Goal: Complete application form

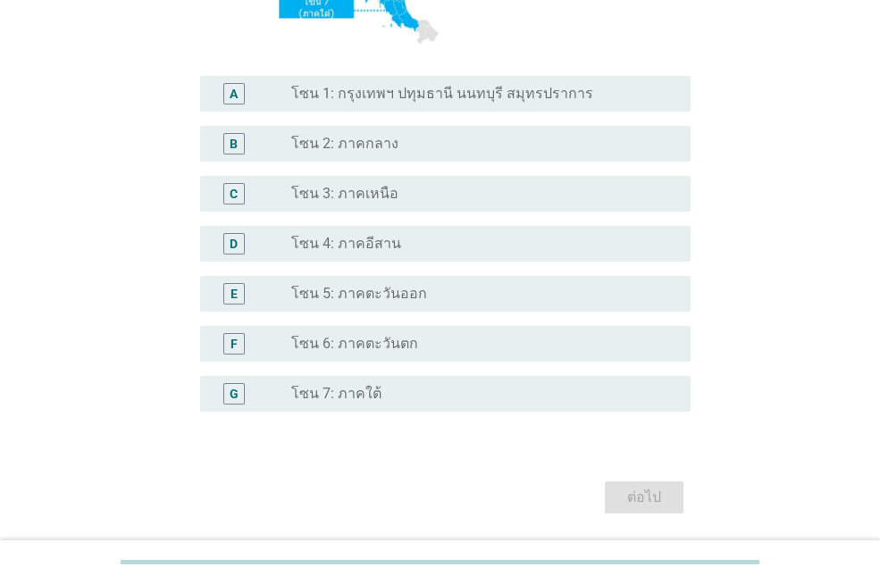
scroll to position [389, 0]
click at [500, 91] on label "โซน 1: กรุงเทพฯ ปทุมธานี นนทบุรี สมุทรปราการ" at bounding box center [442, 93] width 302 height 18
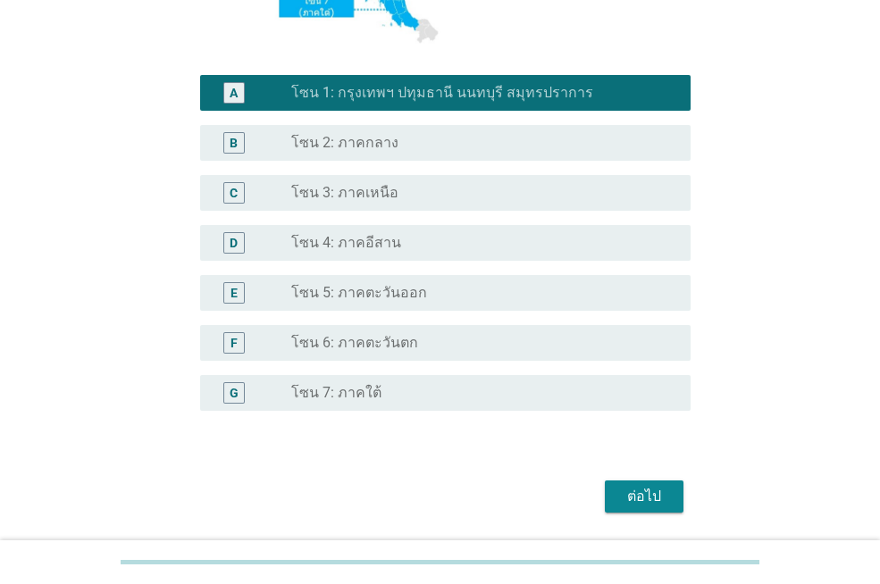
click at [648, 494] on div "ต่อไป" at bounding box center [644, 496] width 50 height 21
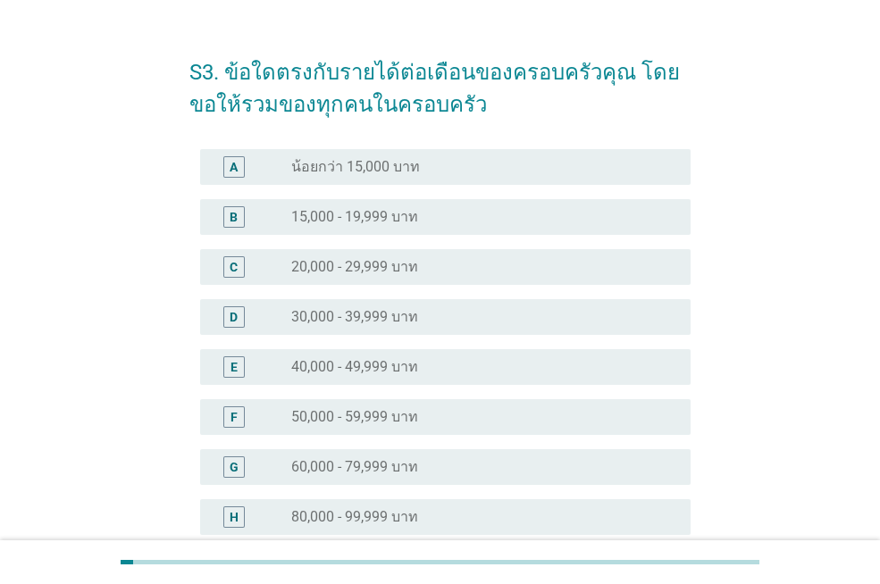
scroll to position [61, 0]
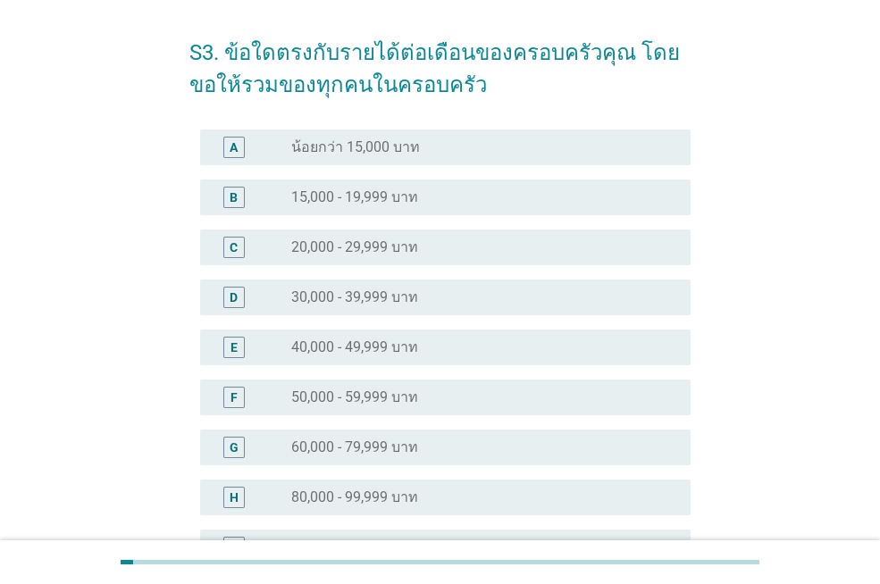
click at [409, 396] on label "50,000 - 59,999 บาท" at bounding box center [354, 398] width 127 height 18
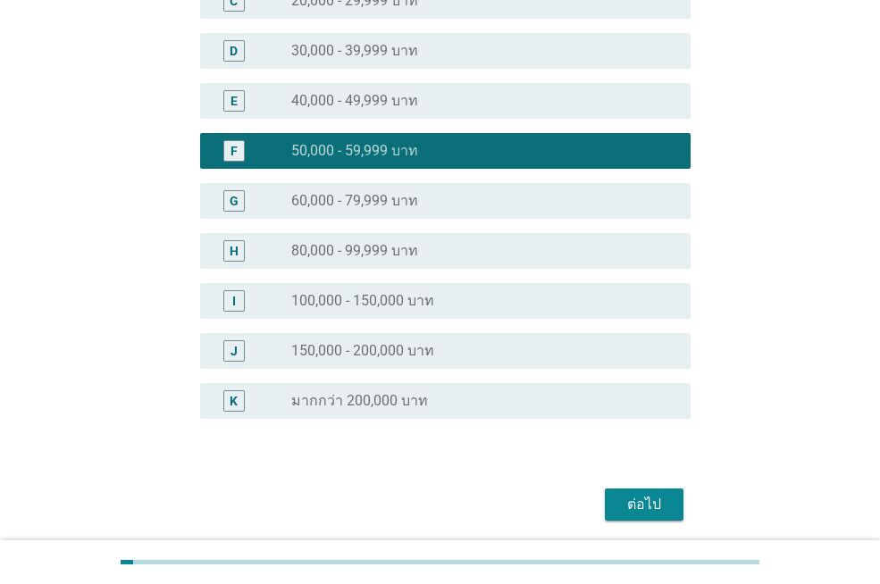
scroll to position [372, 0]
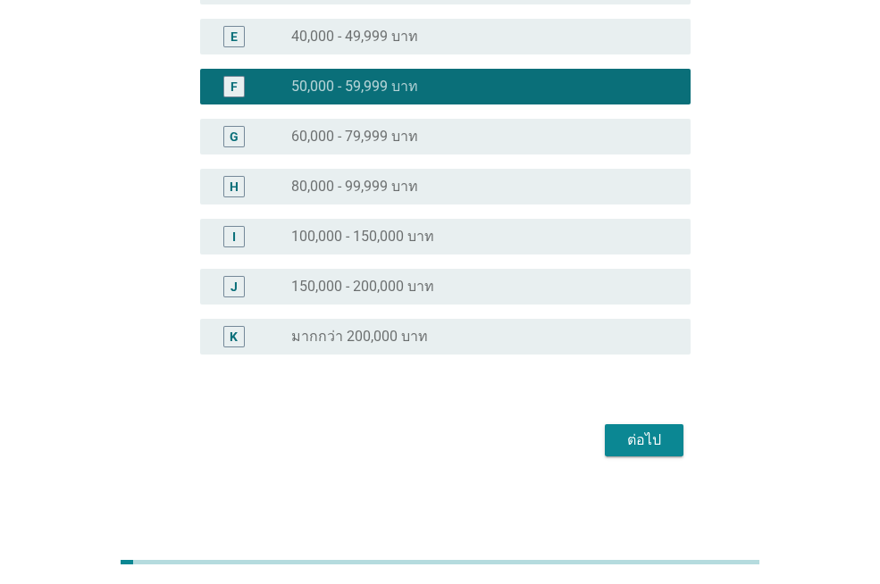
click at [658, 436] on div "ต่อไป" at bounding box center [644, 440] width 50 height 21
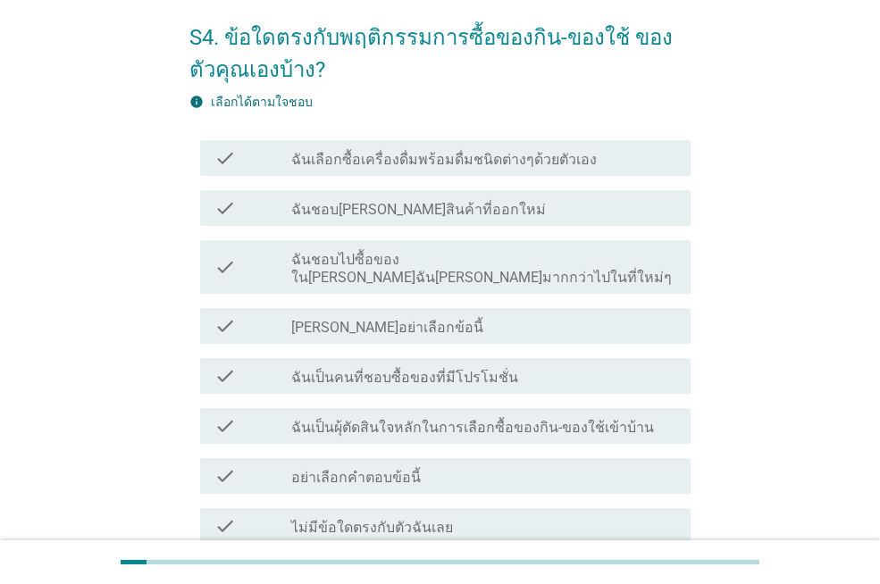
scroll to position [92, 0]
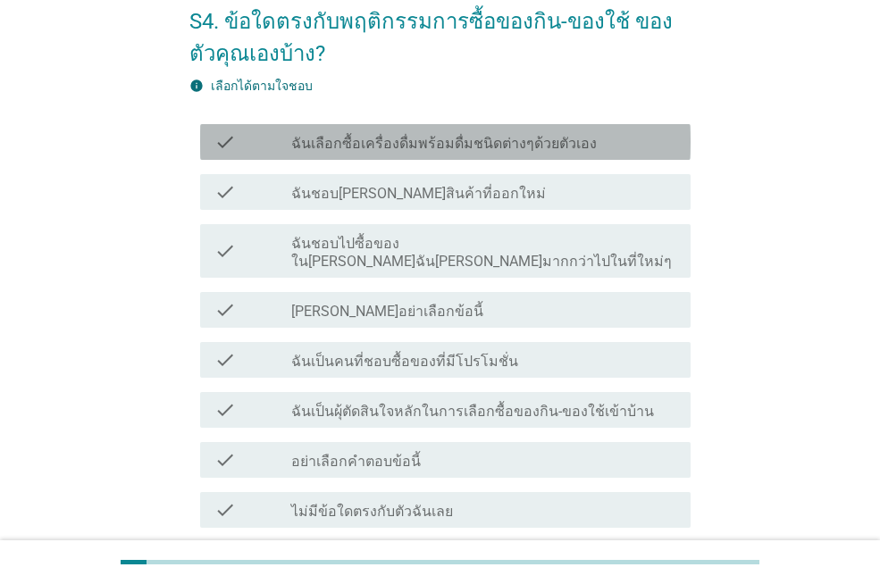
click at [512, 136] on label "ฉันเลือกซื้อเครื่องดื่มพร้อมดื่มชนิดต่างๆด้วยตัวเอง" at bounding box center [443, 144] width 305 height 18
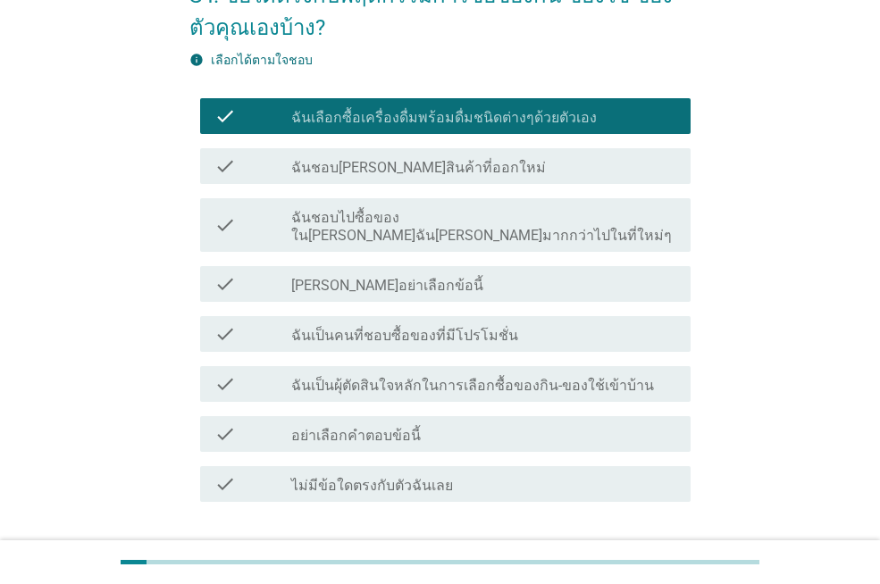
scroll to position [175, 0]
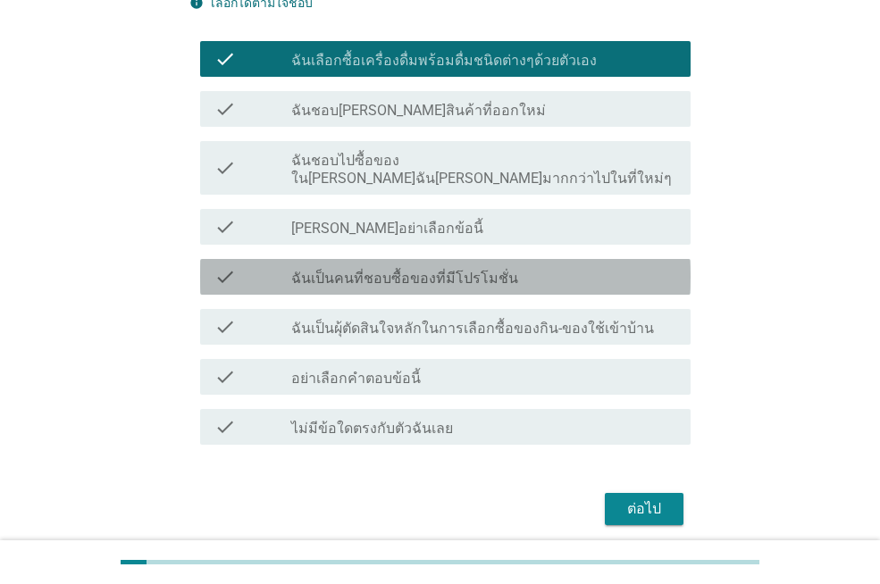
click at [558, 266] on div "check_box_outline_blank ฉันเป็นคนที่ชอบซื้อของที่มีโปรโมชั่น" at bounding box center [483, 276] width 385 height 21
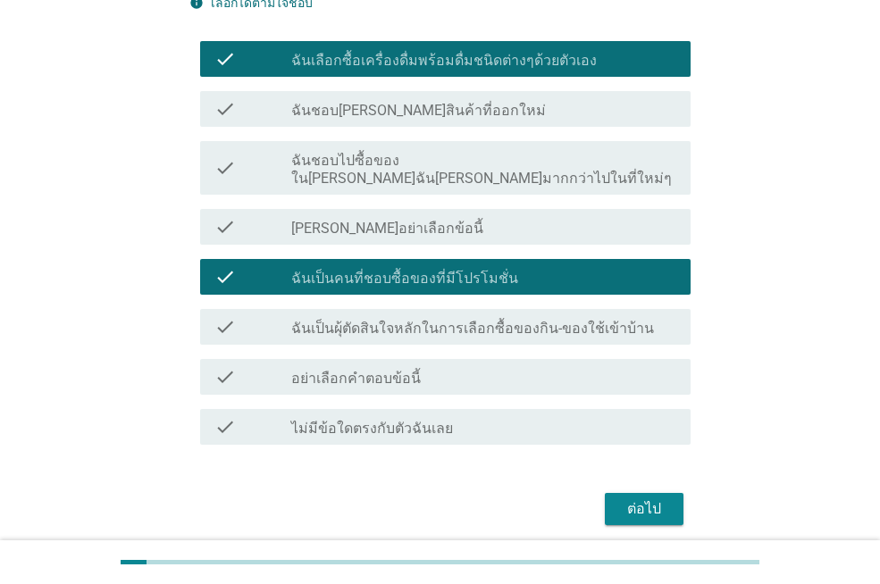
click at [649, 500] on div "ต่อไป" at bounding box center [644, 508] width 50 height 21
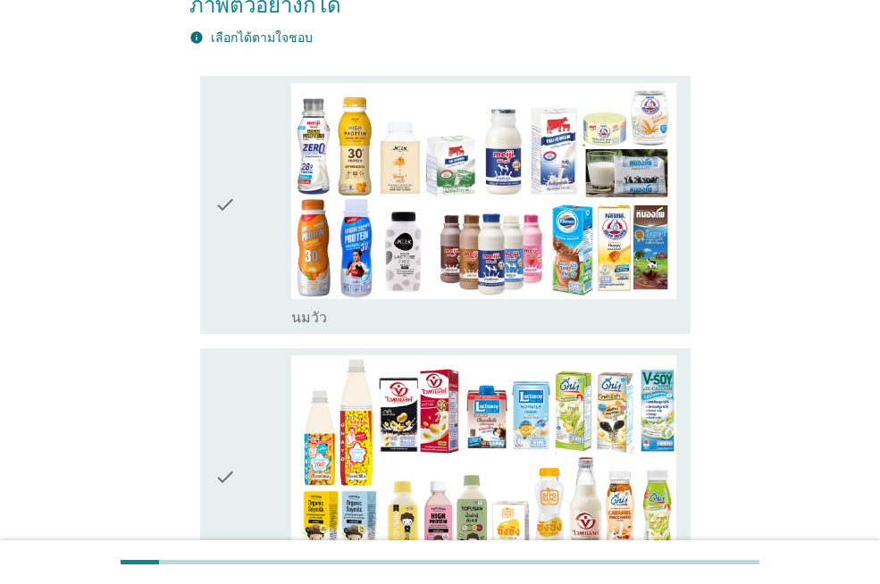
scroll to position [255, 0]
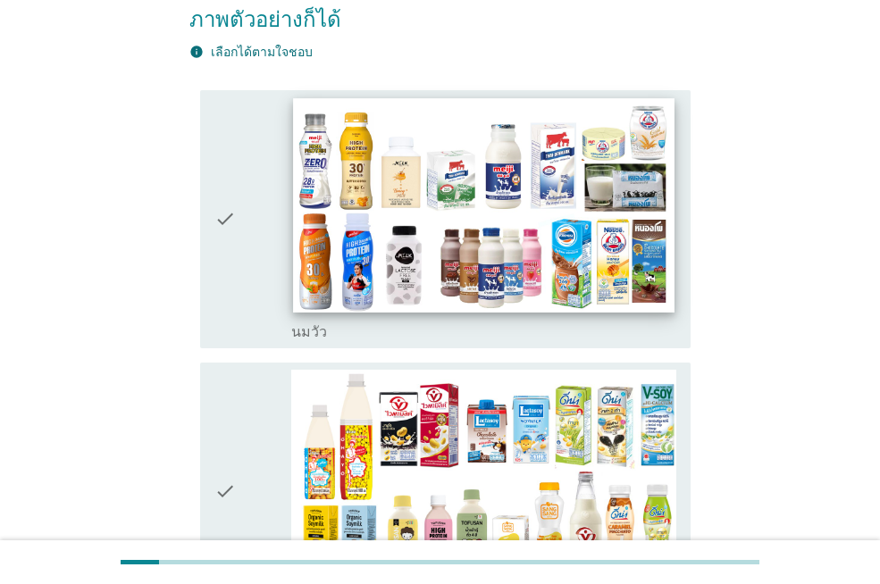
click at [565, 172] on img at bounding box center [483, 205] width 381 height 214
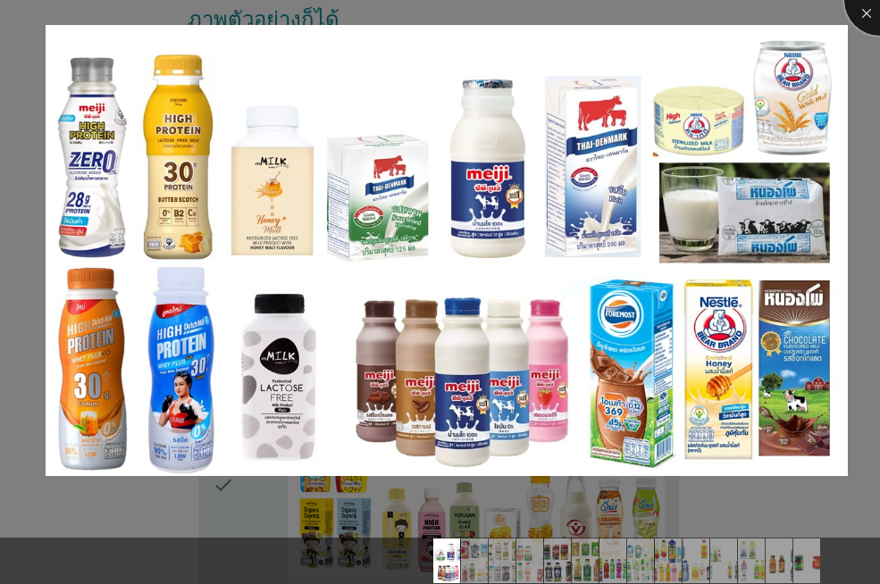
click at [869, 17] on div at bounding box center [879, -1] width 71 height 71
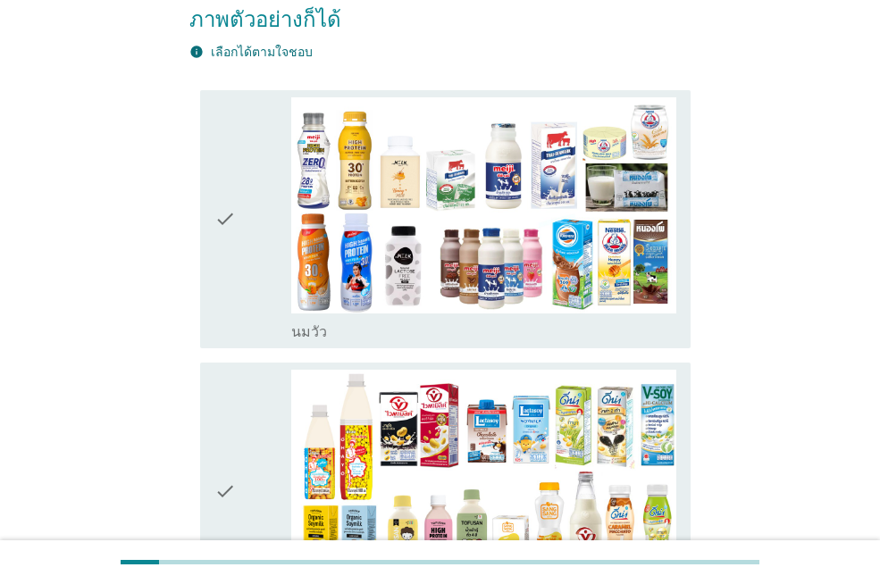
click at [228, 220] on icon "check" at bounding box center [224, 219] width 21 height 244
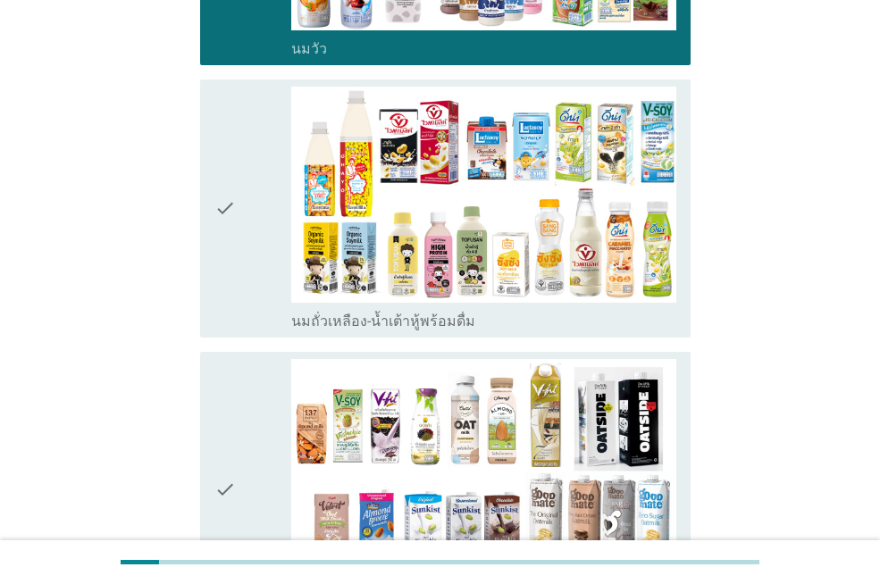
scroll to position [552, 0]
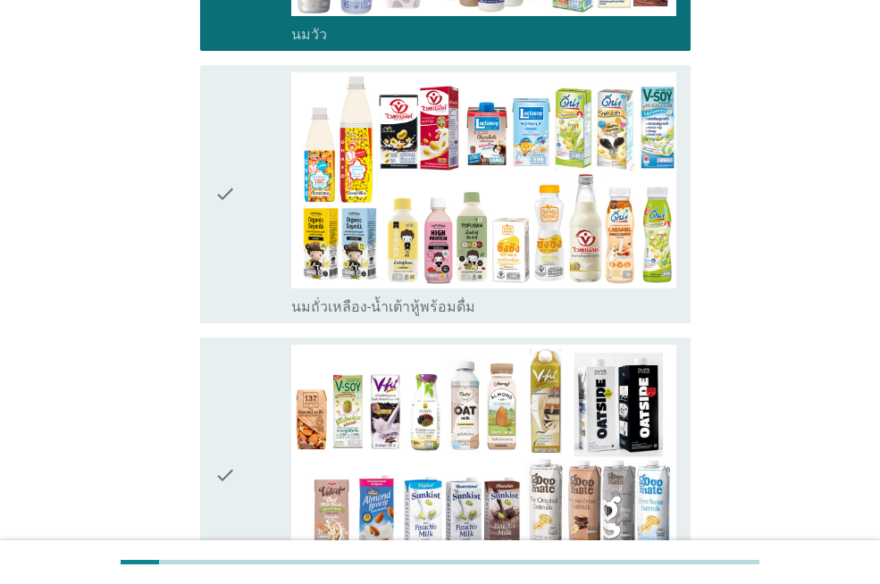
click at [213, 163] on div "check check_box_outline_blank นมถั่วเหลือง-น้ำเต้าหู้พร้อมดื่ม" at bounding box center [445, 194] width 490 height 258
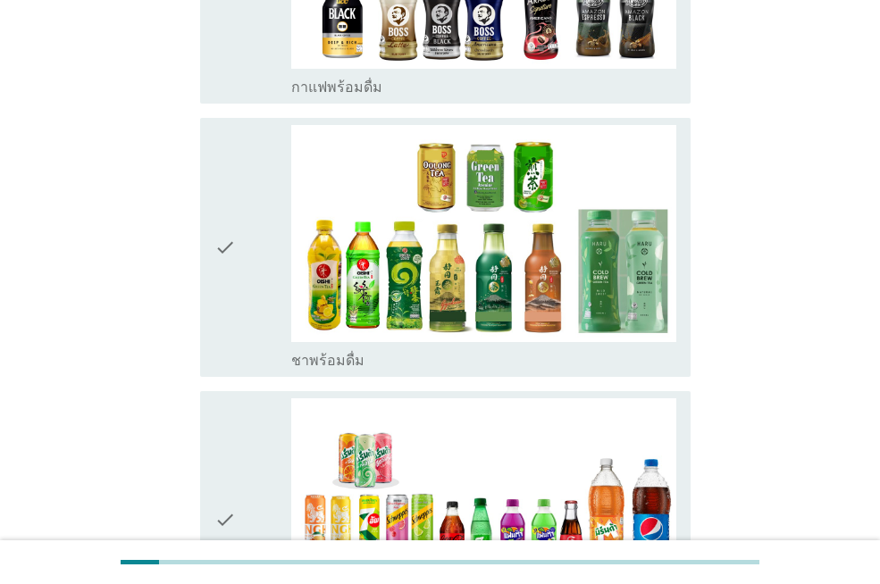
scroll to position [1678, 0]
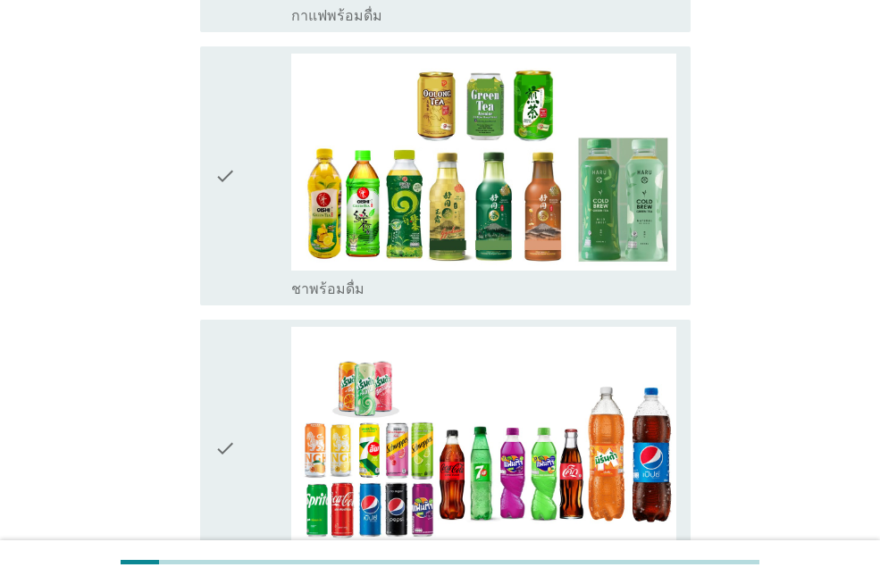
click at [235, 138] on icon "check" at bounding box center [224, 176] width 21 height 244
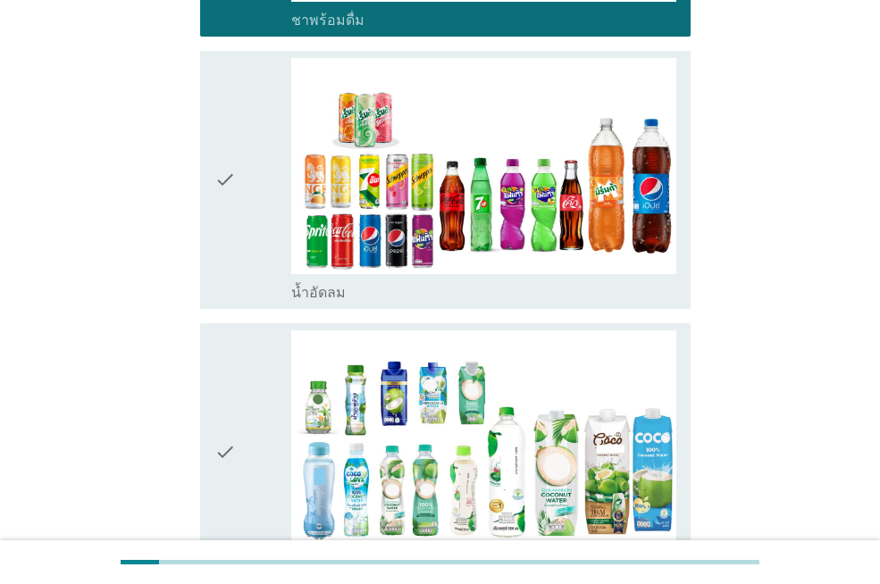
scroll to position [1969, 0]
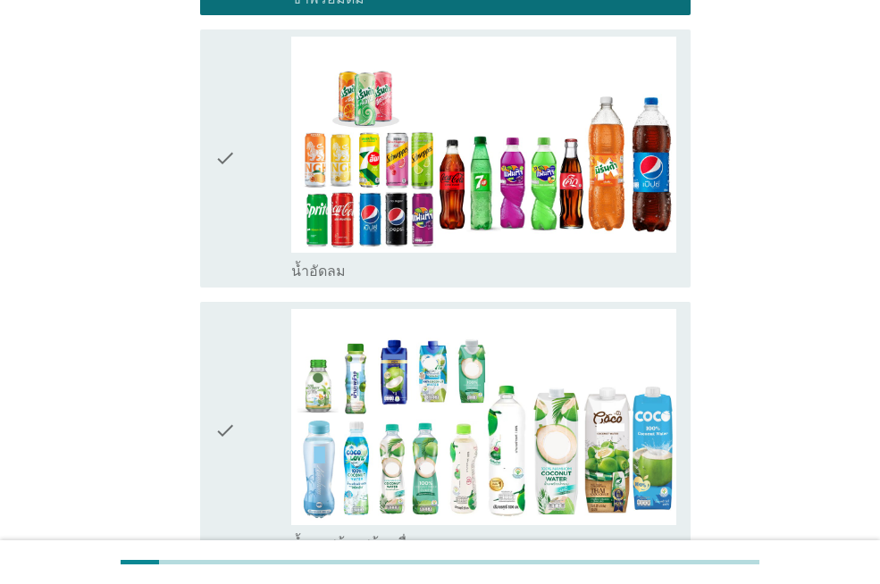
click at [236, 135] on icon "check" at bounding box center [224, 159] width 21 height 244
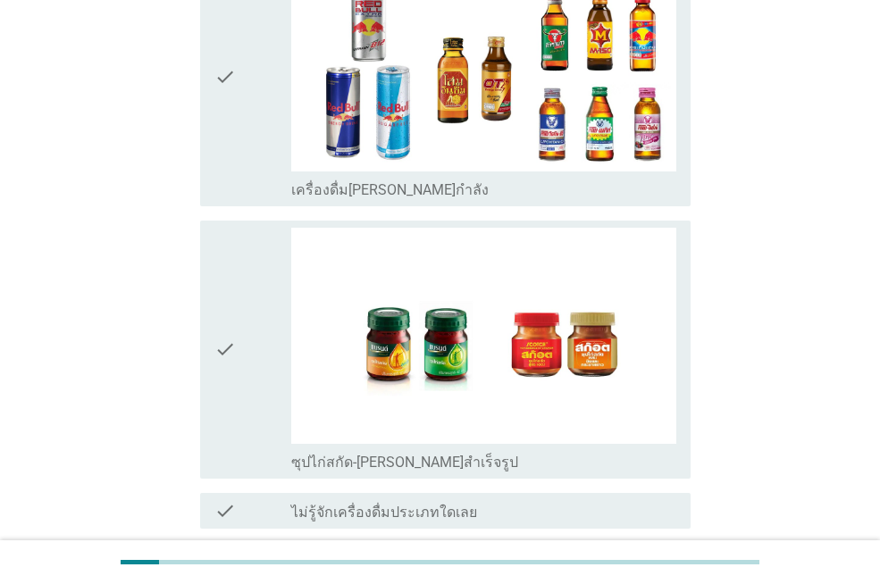
scroll to position [3788, 0]
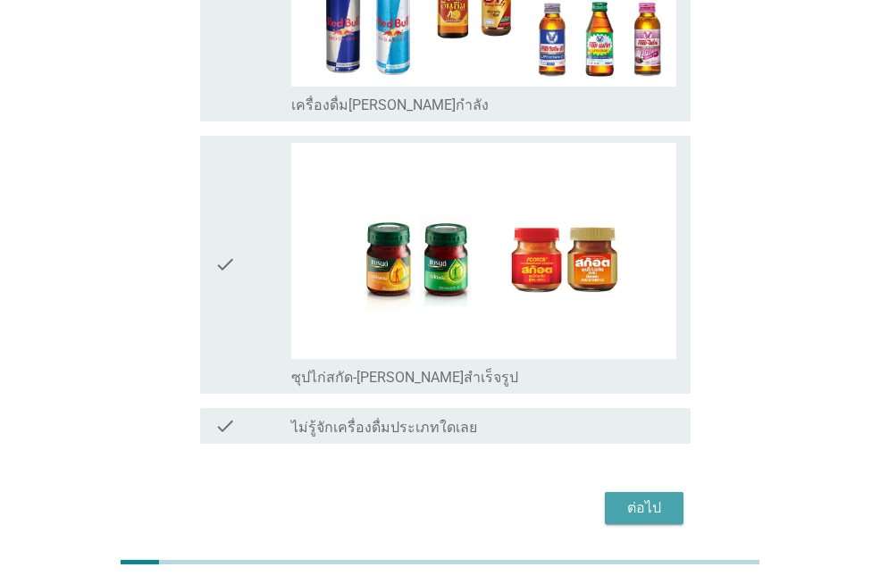
click at [627, 492] on button "ต่อไป" at bounding box center [644, 508] width 79 height 32
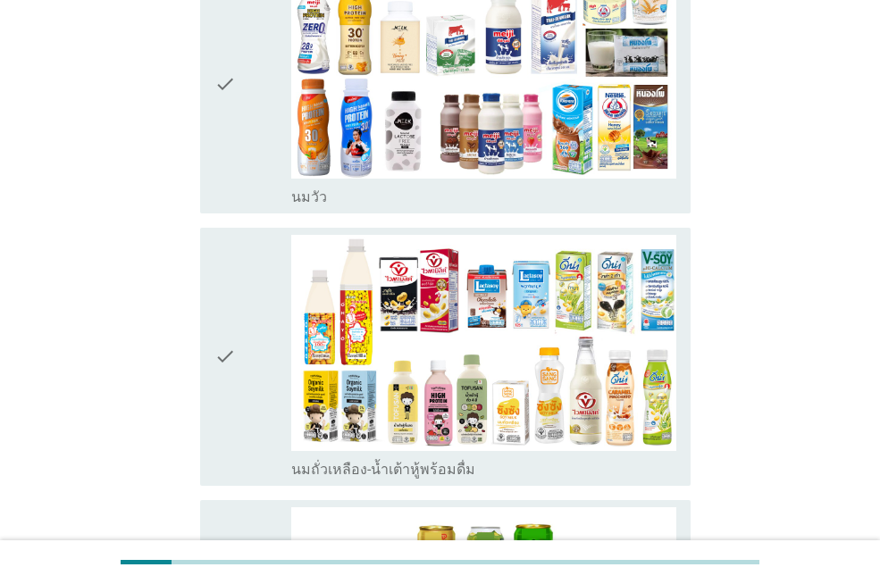
scroll to position [278, 0]
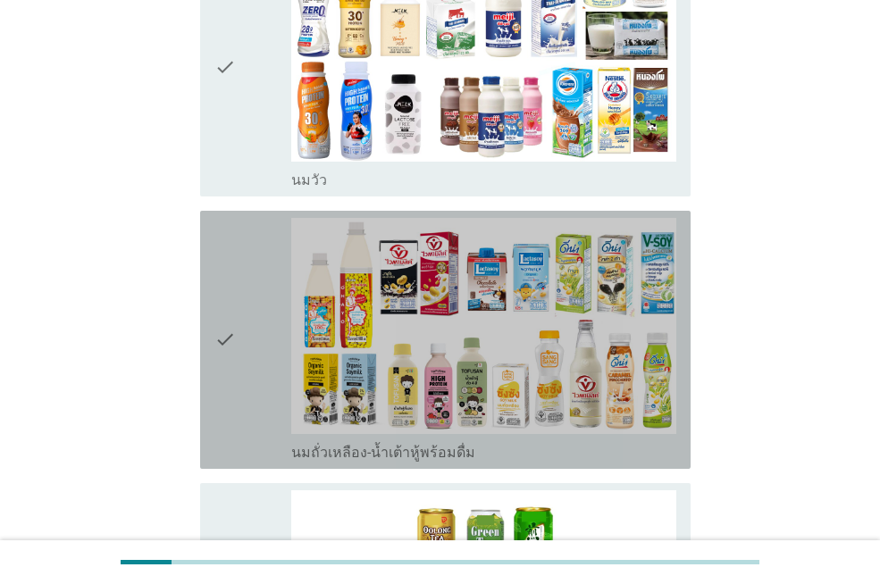
click at [230, 311] on icon "check" at bounding box center [224, 340] width 21 height 244
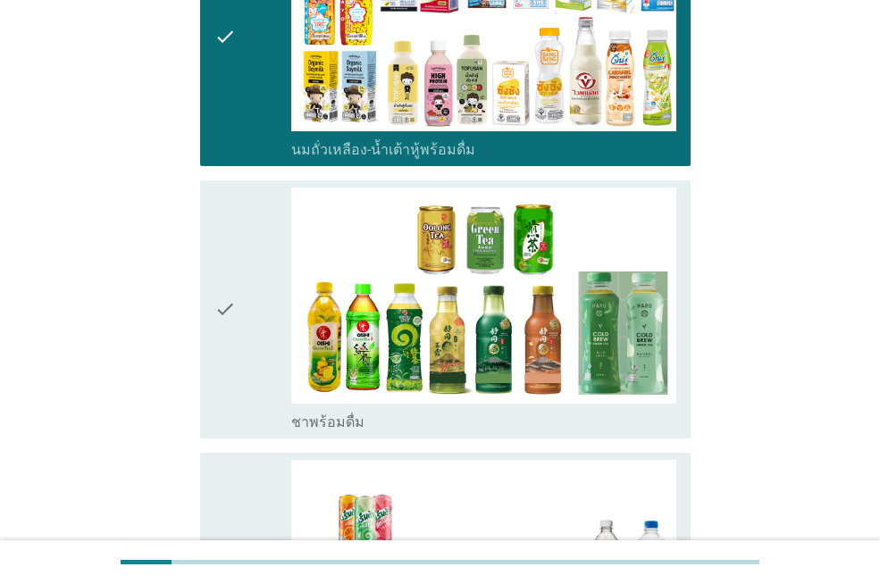
scroll to position [610, 0]
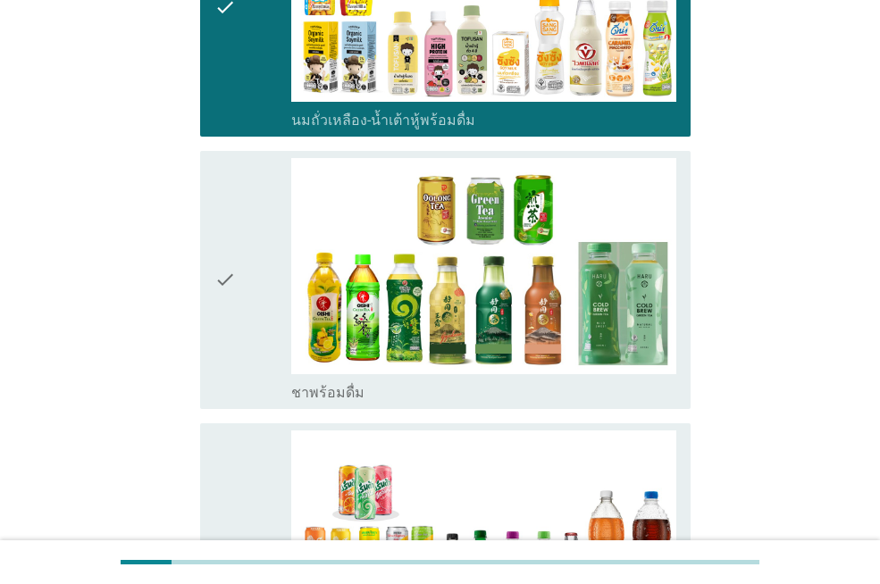
click at [233, 260] on icon "check" at bounding box center [224, 280] width 21 height 244
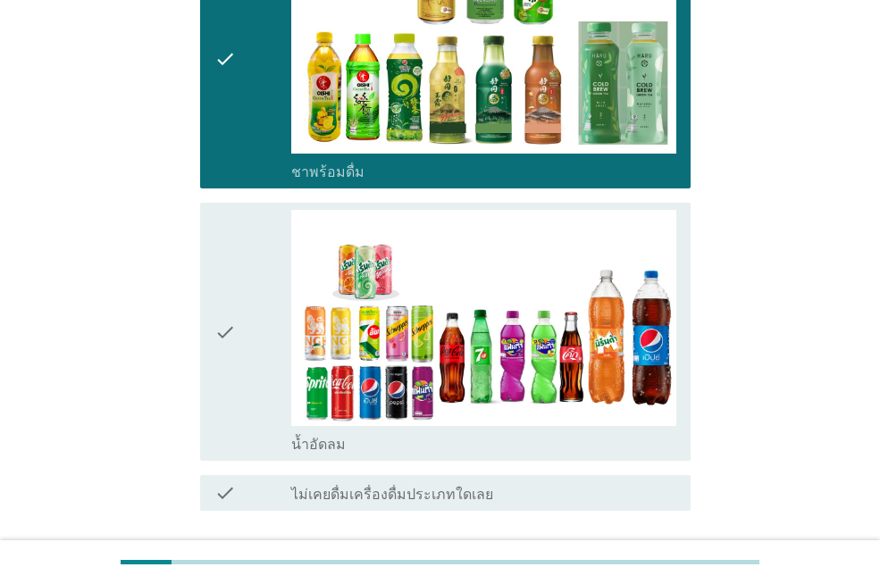
scroll to position [898, 0]
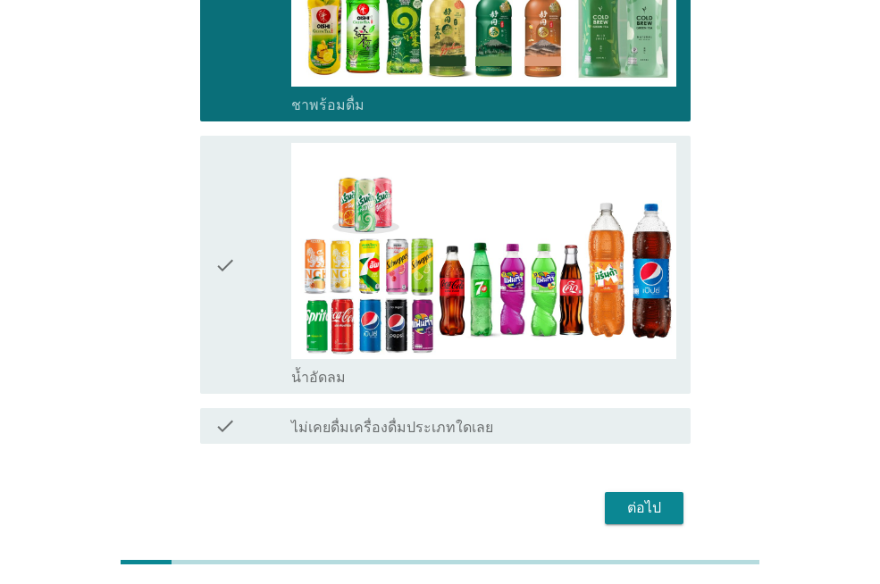
click at [230, 248] on icon "check" at bounding box center [224, 265] width 21 height 244
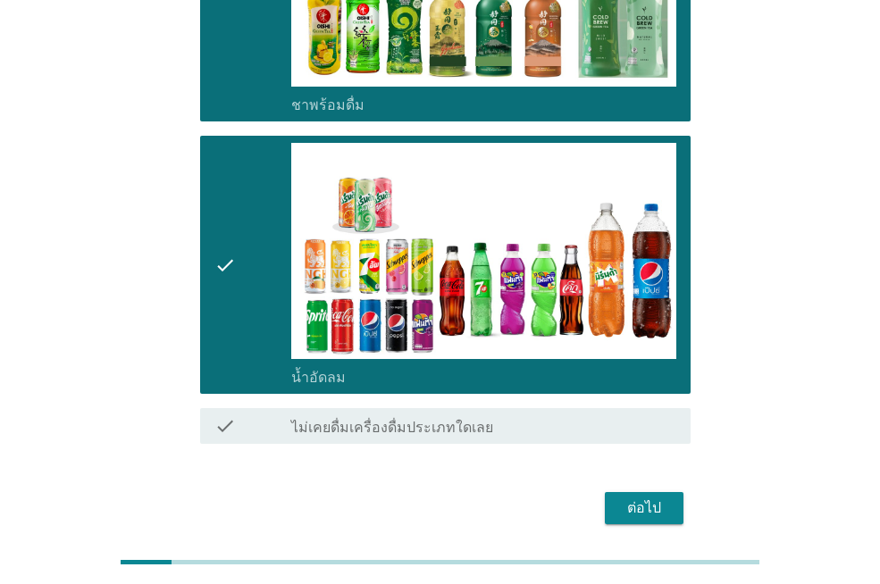
click at [632, 497] on div "ต่อไป" at bounding box center [439, 508] width 501 height 43
click at [645, 498] on div "ต่อไป" at bounding box center [644, 508] width 50 height 21
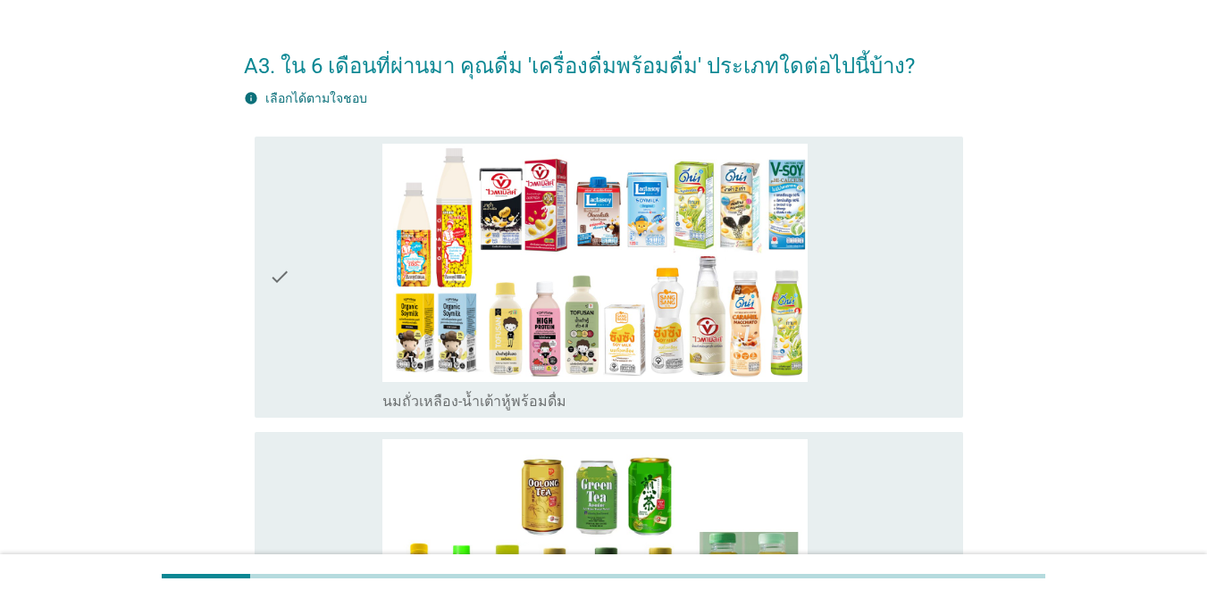
scroll to position [72, 0]
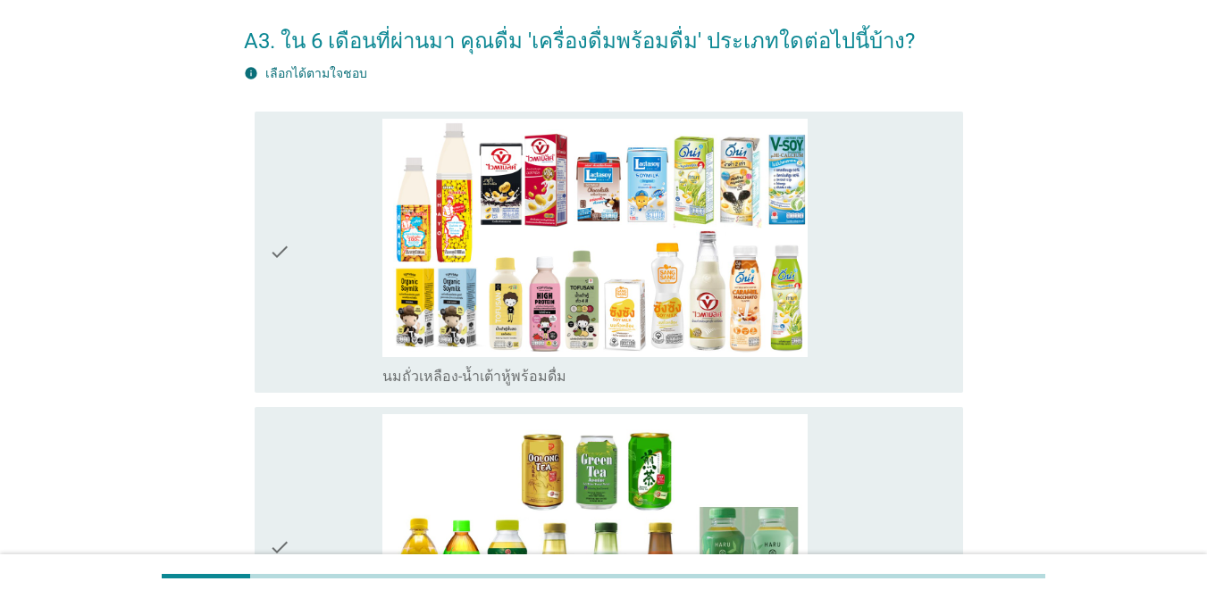
click at [260, 245] on div "check check_box นมถั่วเหลือง-น้ำเต้าหู้พร้อมดื่ม" at bounding box center [609, 252] width 708 height 281
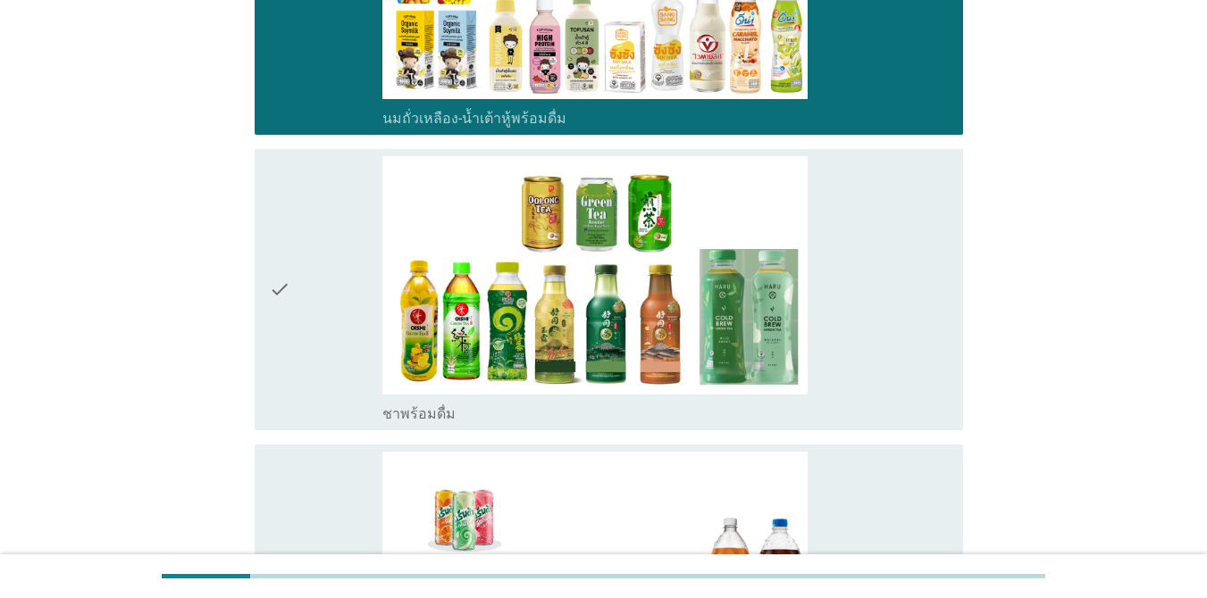
scroll to position [343, 0]
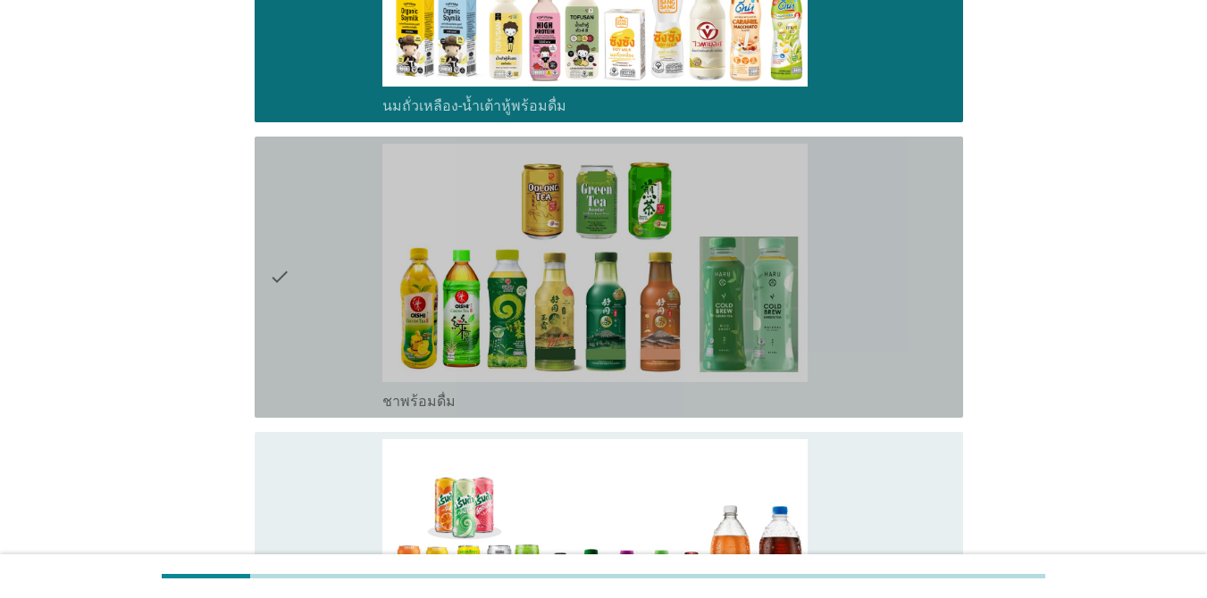
click at [273, 280] on icon "check" at bounding box center [279, 277] width 21 height 267
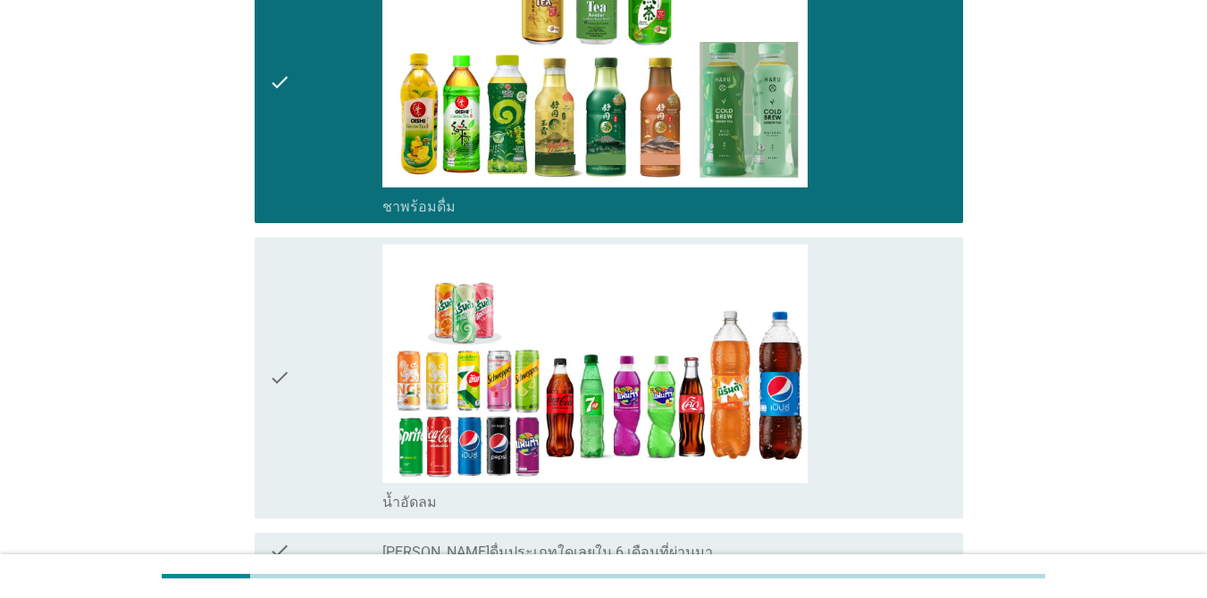
scroll to position [716, 0]
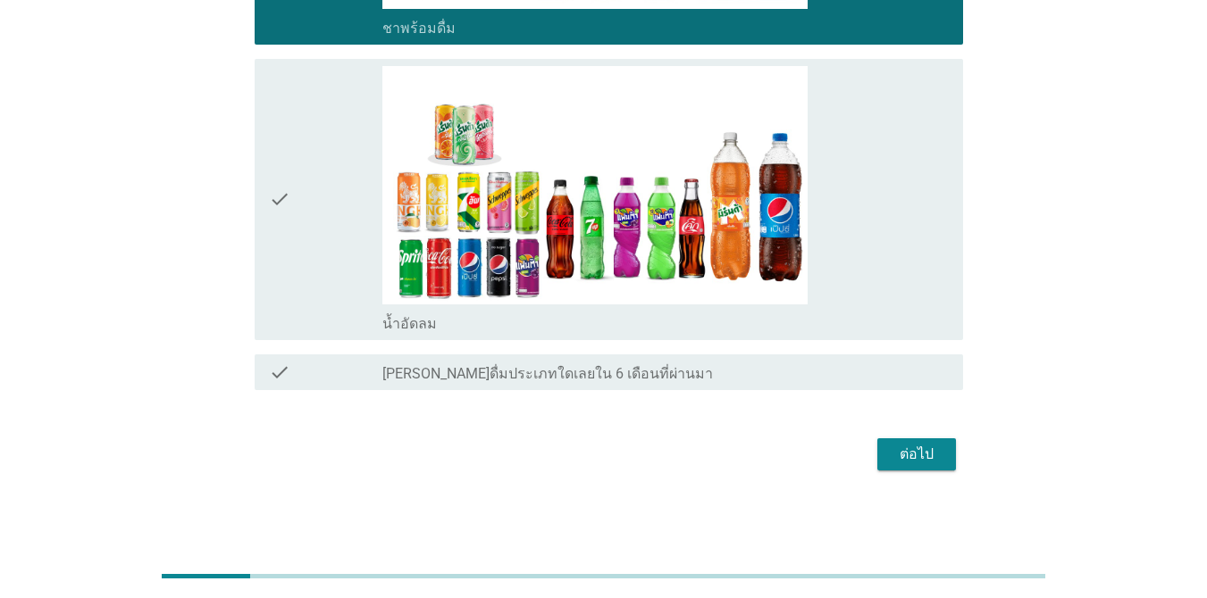
click at [320, 252] on div "check" at bounding box center [325, 199] width 113 height 267
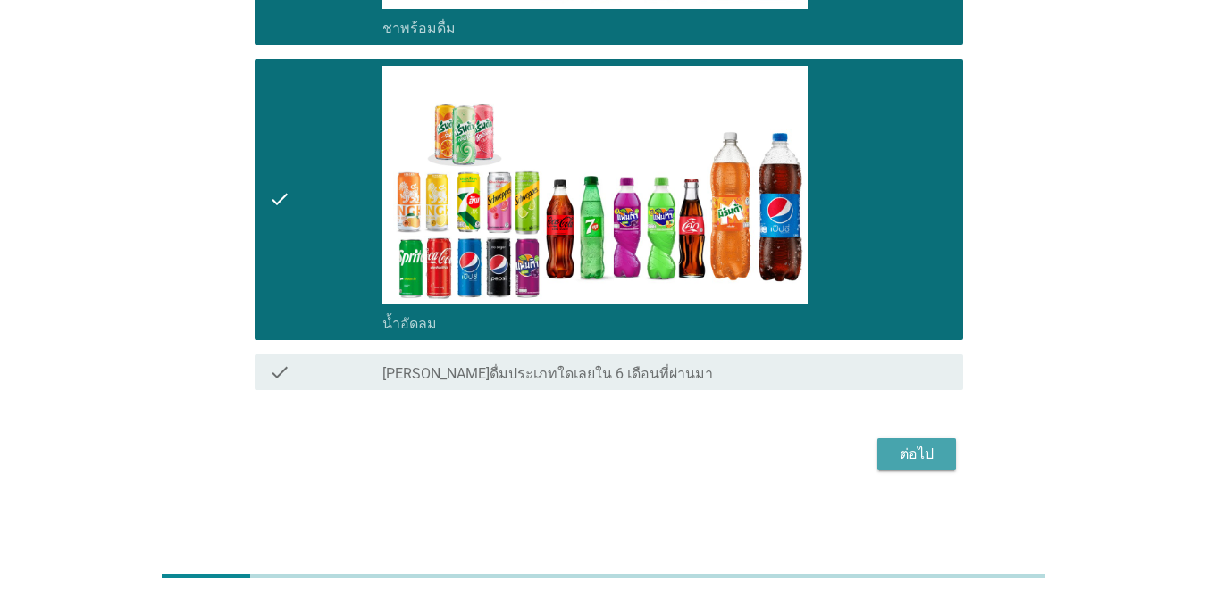
click at [877, 455] on button "ต่อไป" at bounding box center [916, 455] width 79 height 32
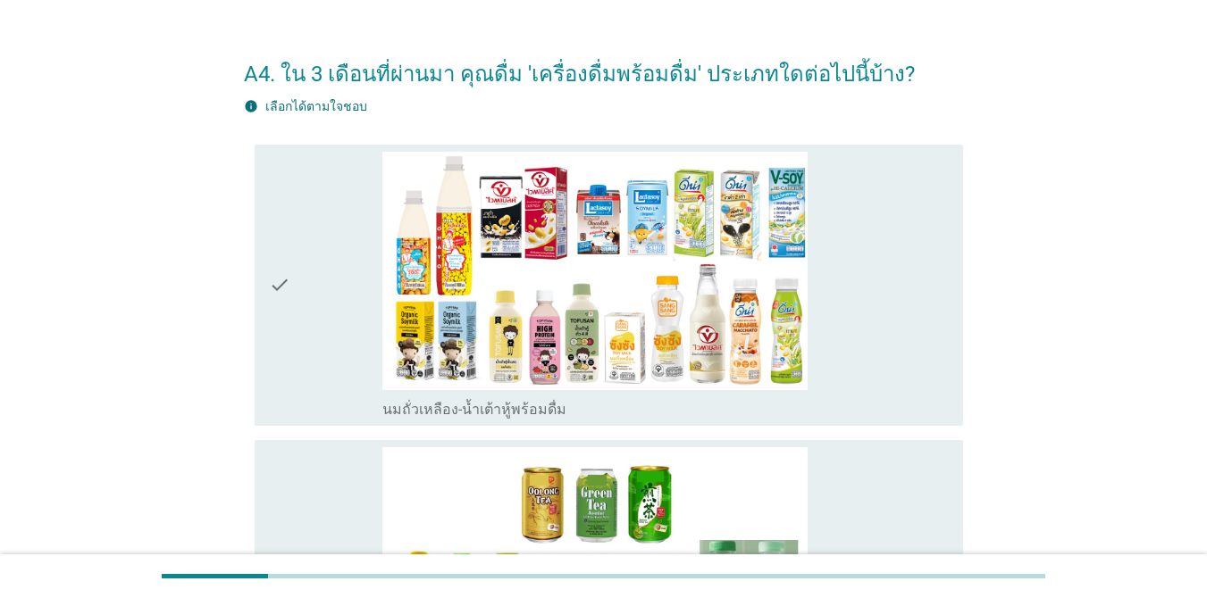
scroll to position [77, 0]
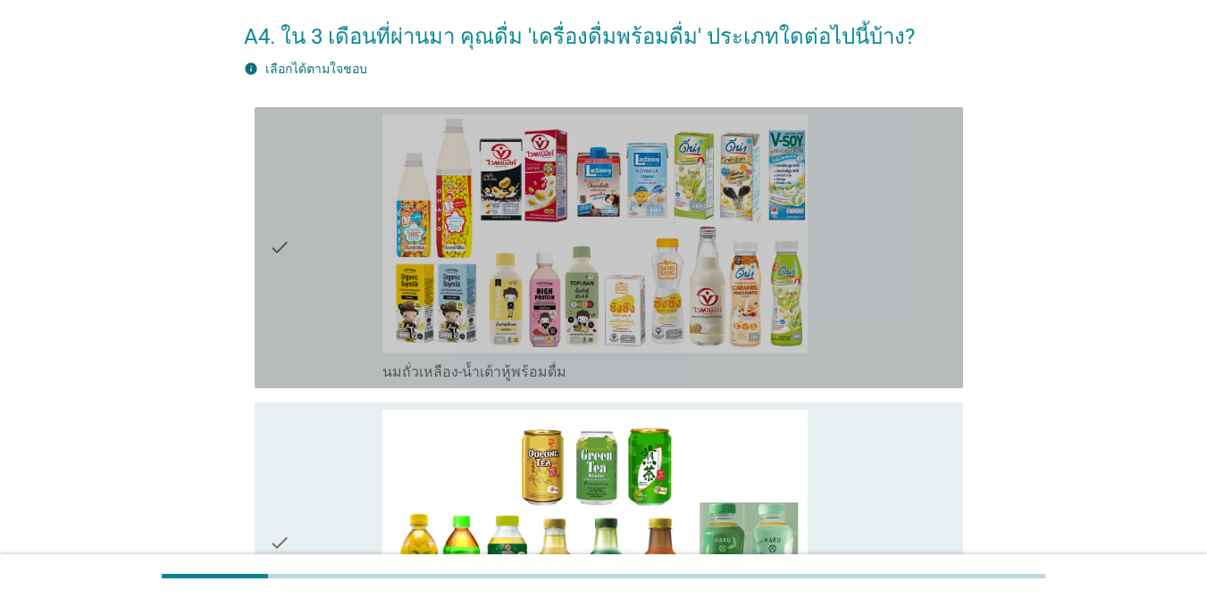
click at [270, 255] on icon "check" at bounding box center [279, 247] width 21 height 267
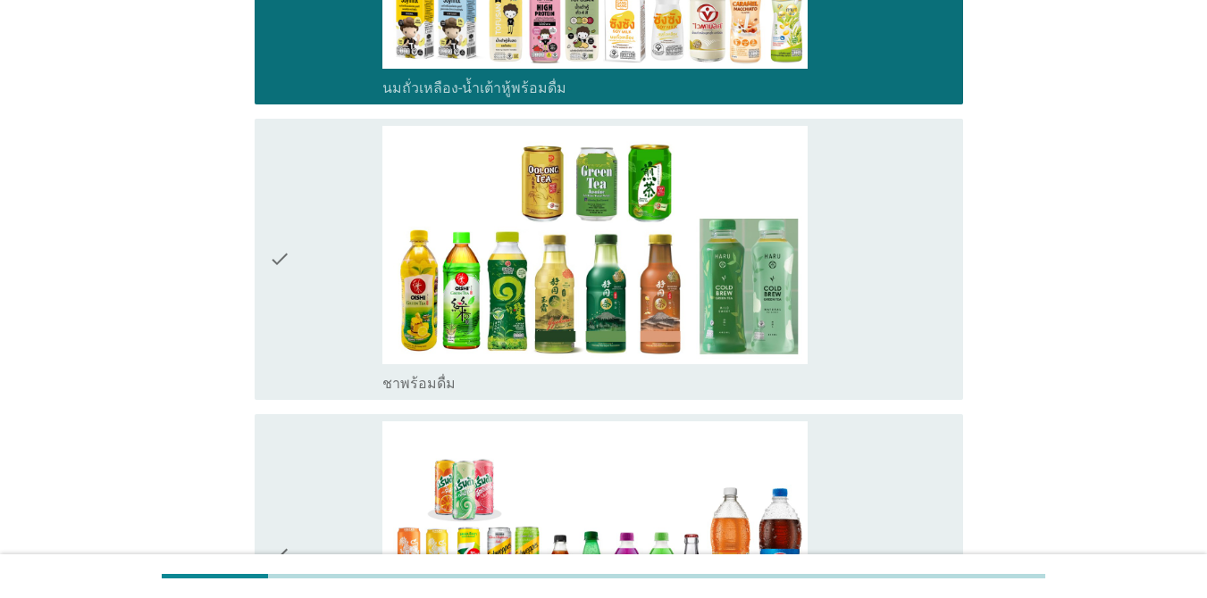
scroll to position [389, 0]
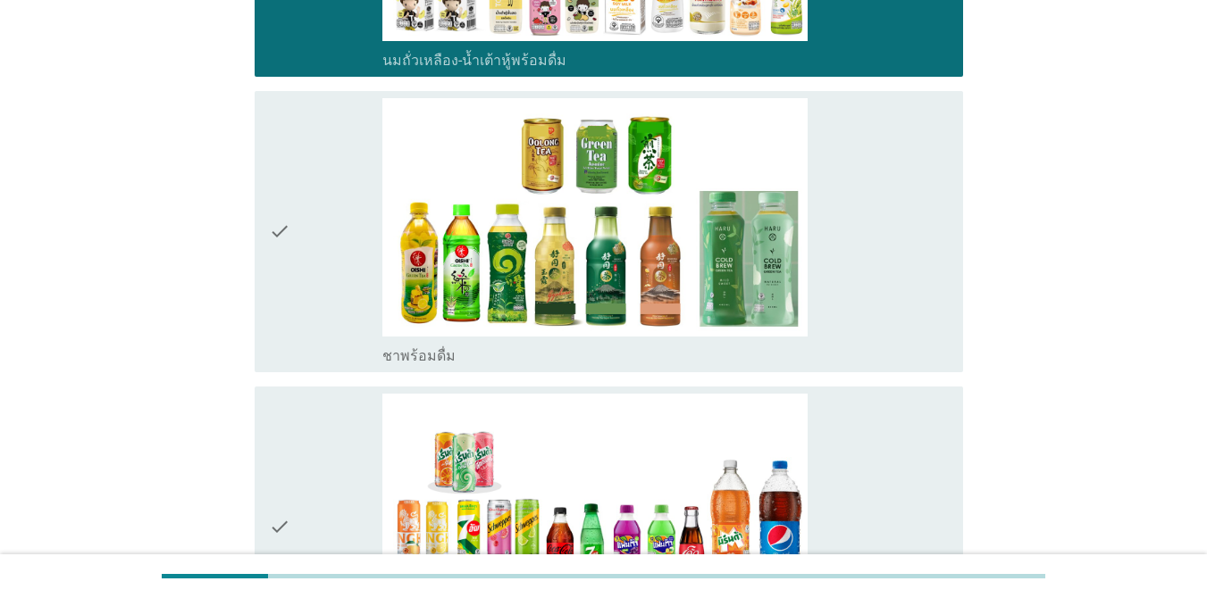
click at [267, 247] on div "check check_box ชาพร้อมดื่ม" at bounding box center [609, 231] width 708 height 281
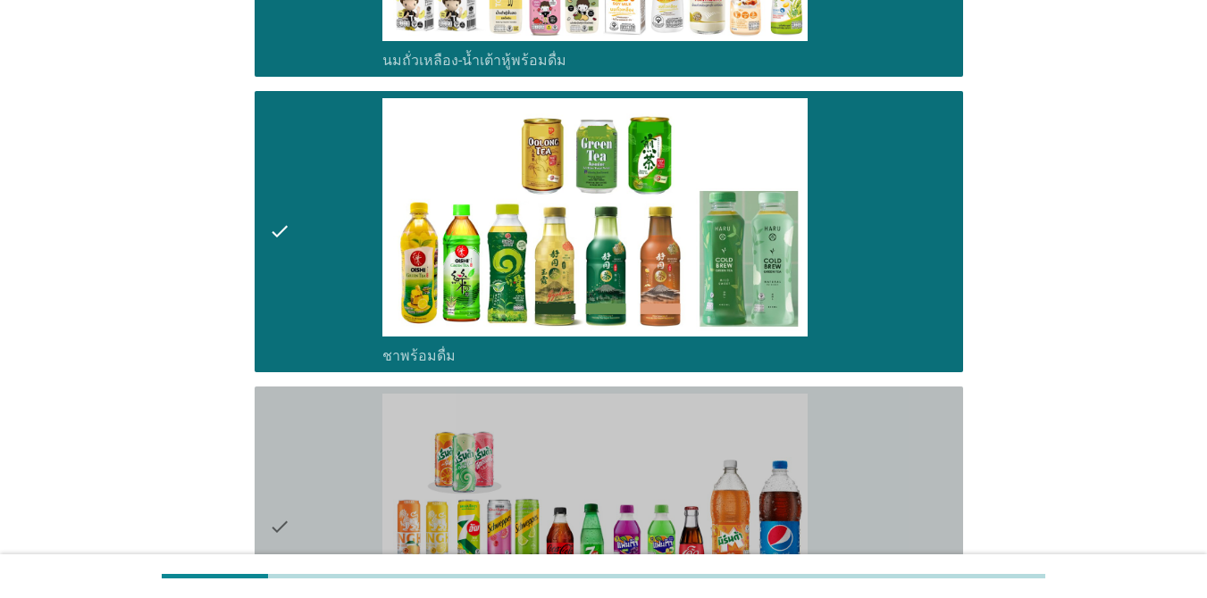
click at [297, 507] on div "check" at bounding box center [325, 527] width 113 height 267
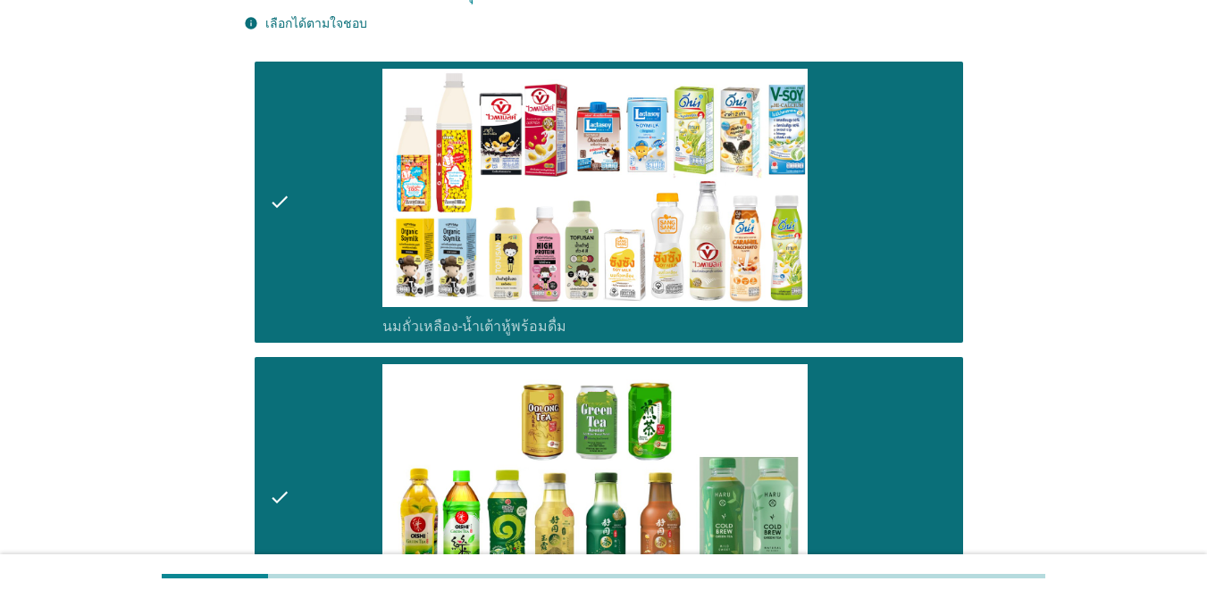
scroll to position [716, 0]
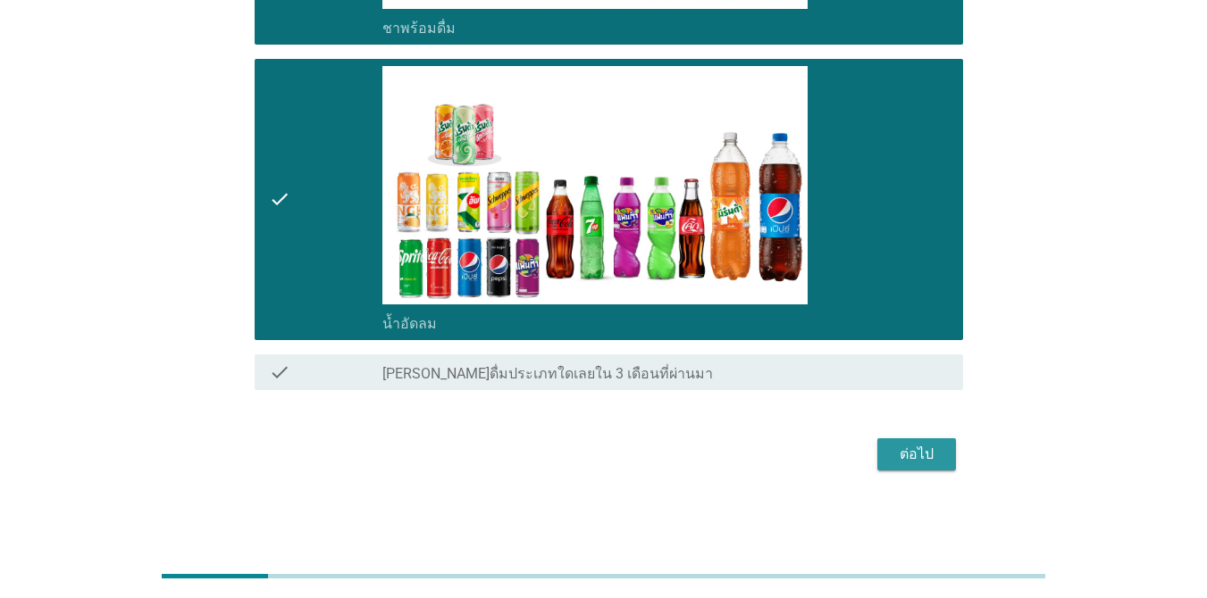
click at [879, 459] on div "ต่อไป" at bounding box center [916, 454] width 50 height 21
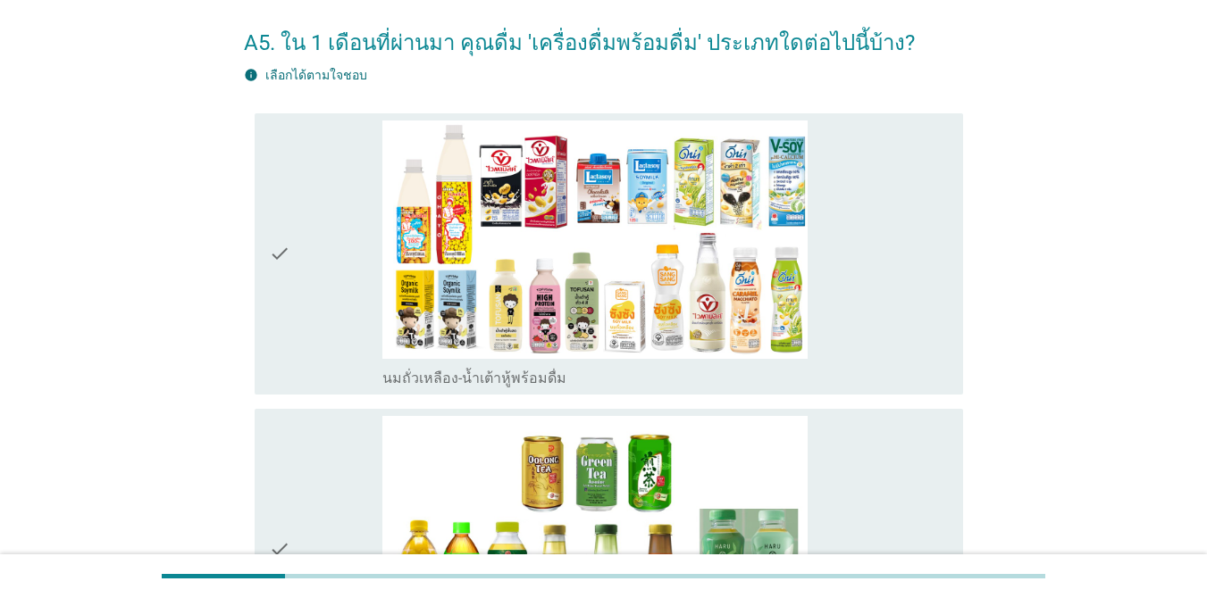
scroll to position [315, 0]
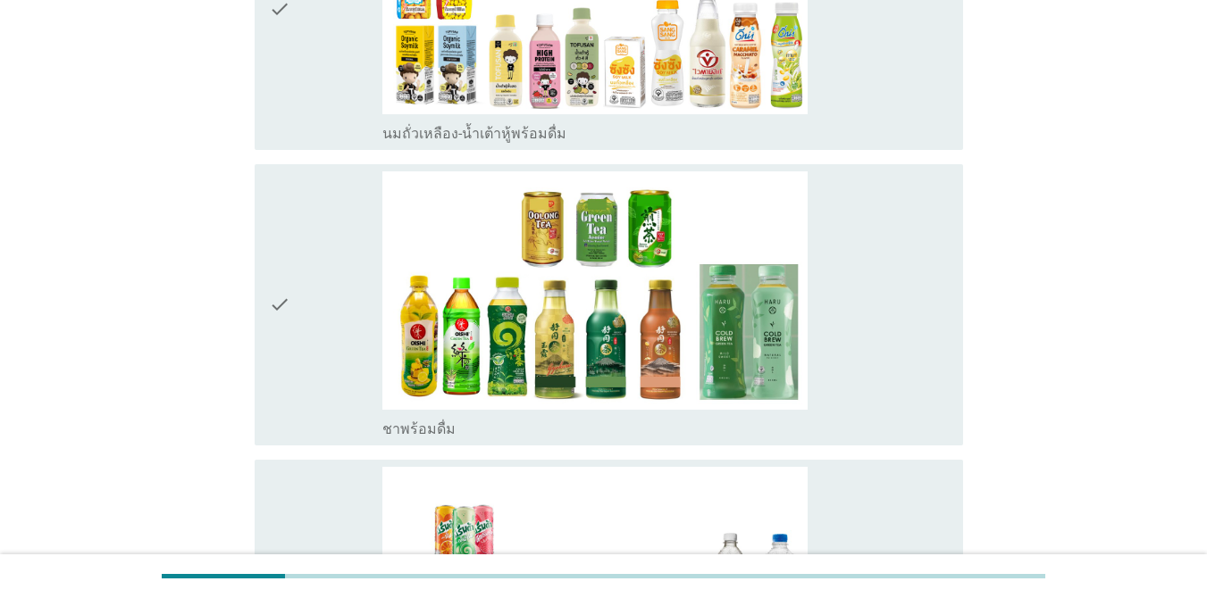
click at [254, 310] on div "check check_box ชาพร้อมดื่ม" at bounding box center [603, 305] width 719 height 296
click at [272, 307] on icon "check" at bounding box center [279, 305] width 21 height 267
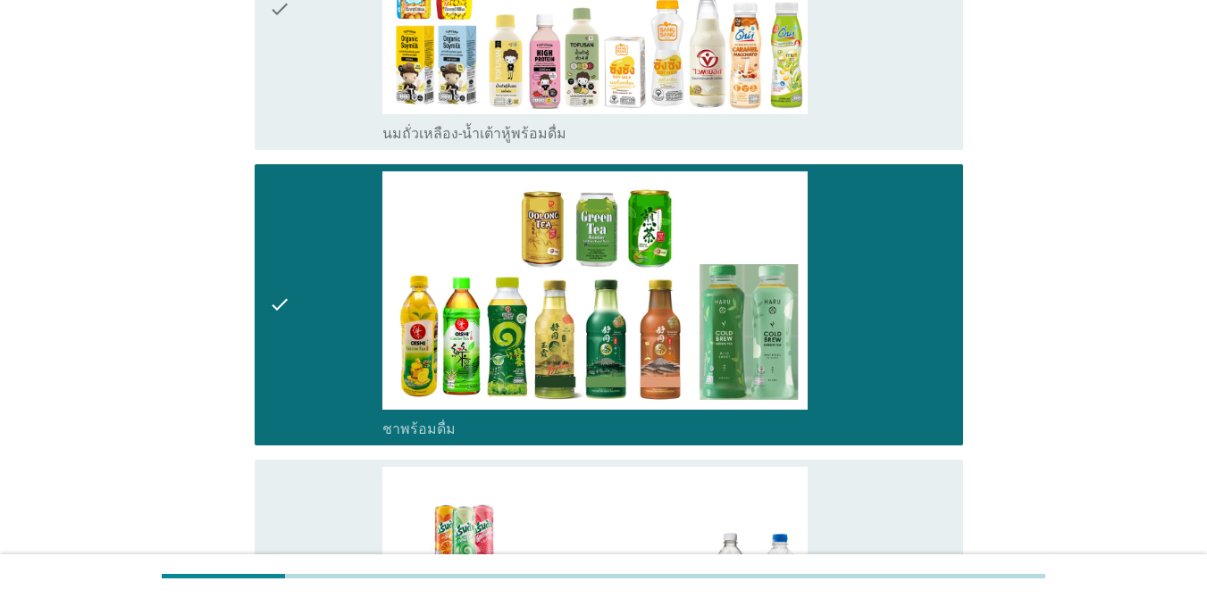
scroll to position [716, 0]
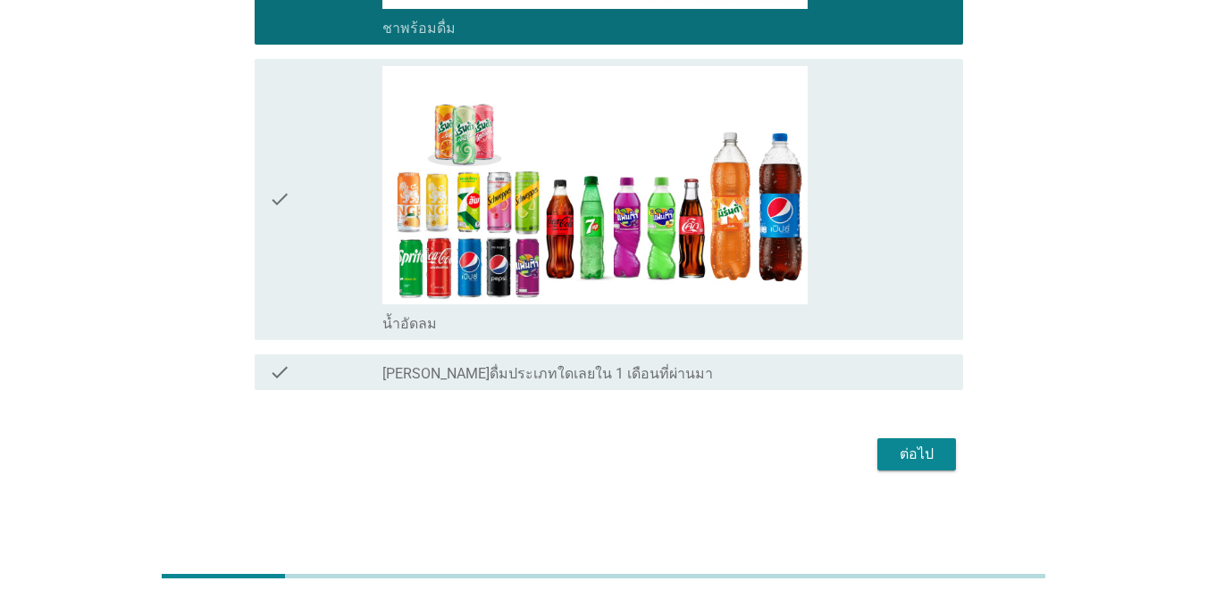
click at [268, 181] on div "check check_box น้ำอัดลม" at bounding box center [609, 199] width 708 height 281
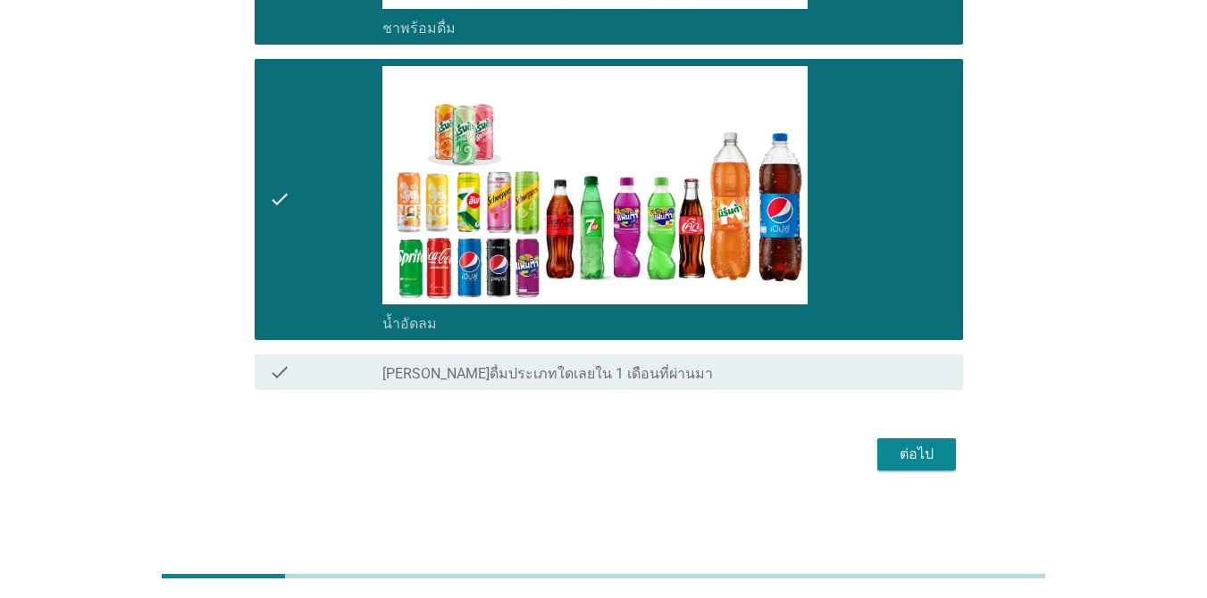
click at [879, 474] on div "ต่อไป" at bounding box center [603, 454] width 719 height 43
click at [879, 457] on div "ต่อไป" at bounding box center [916, 454] width 50 height 21
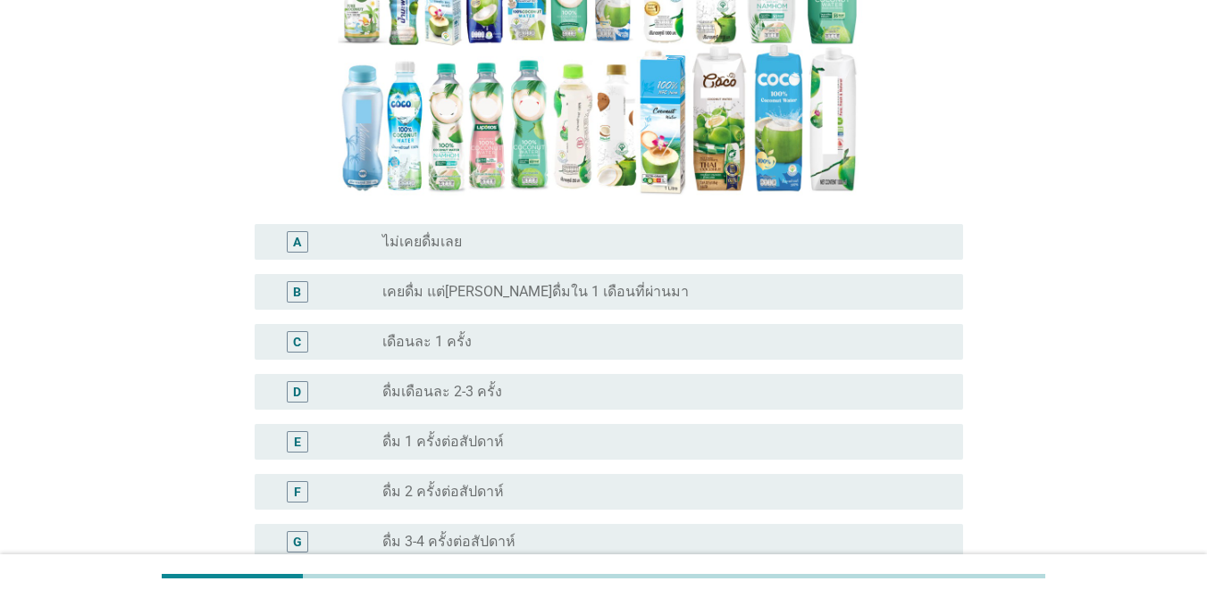
scroll to position [345, 0]
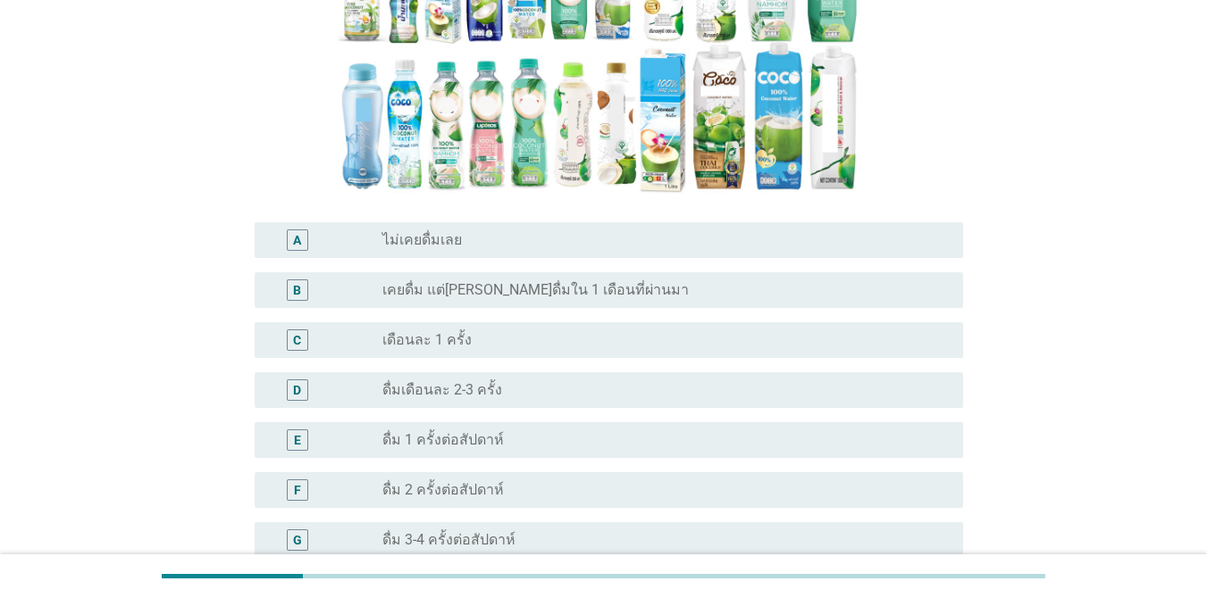
click at [418, 275] on div "B radio_button_unchecked เคยดื่ม แต่[PERSON_NAME]ดื่มใน 1 เดือนที่ผ่านมา" at bounding box center [609, 290] width 708 height 36
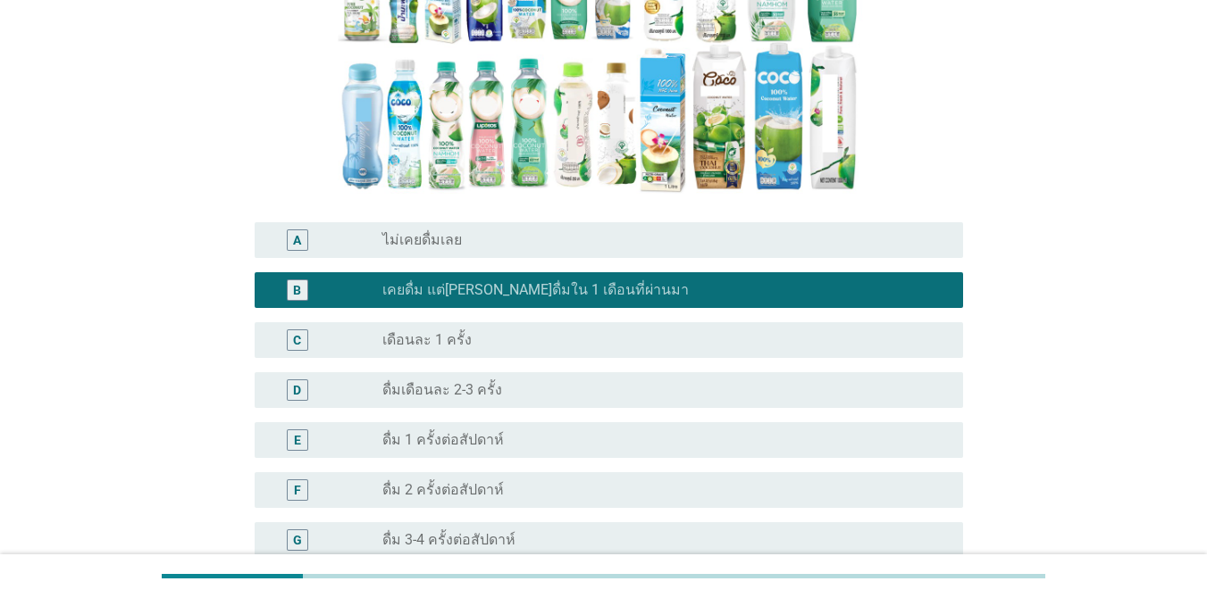
scroll to position [685, 0]
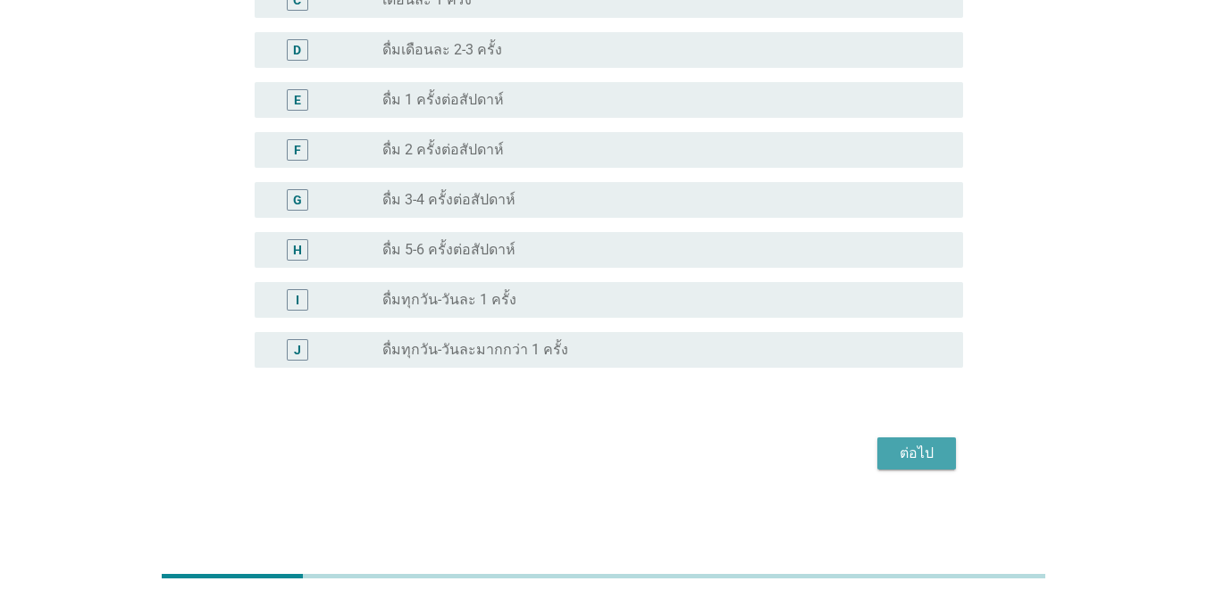
click at [879, 469] on button "ต่อไป" at bounding box center [916, 454] width 79 height 32
